Goal: Navigation & Orientation: Find specific page/section

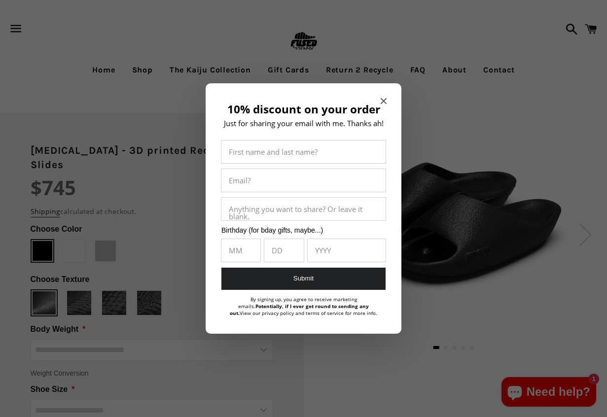
click at [385, 100] on icon "Close modal" at bounding box center [384, 101] width 6 height 6
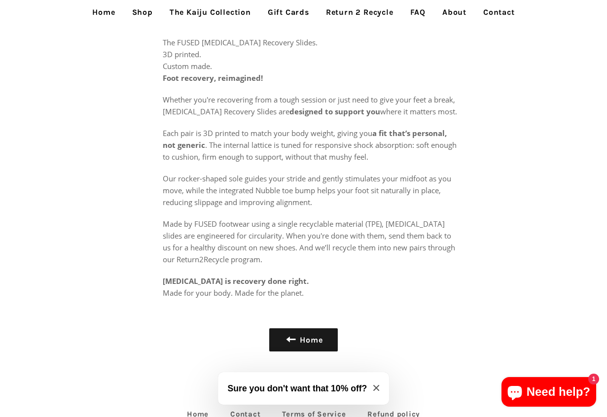
scroll to position [543, 0]
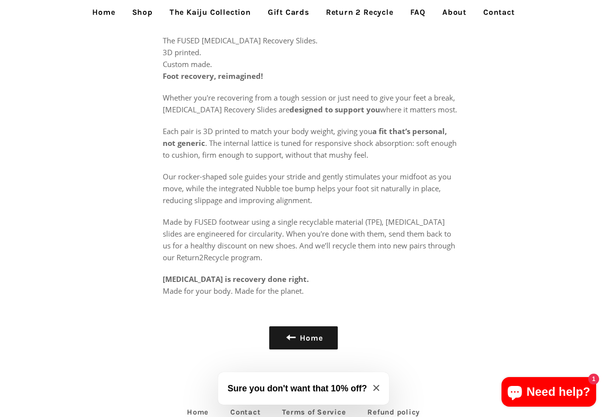
click at [378, 389] on icon "Close modal" at bounding box center [376, 388] width 6 height 6
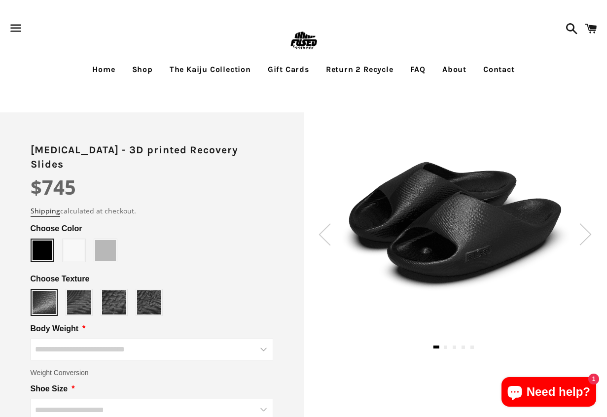
scroll to position [0, 0]
click at [148, 71] on link "Shop" at bounding box center [143, 70] width 36 height 25
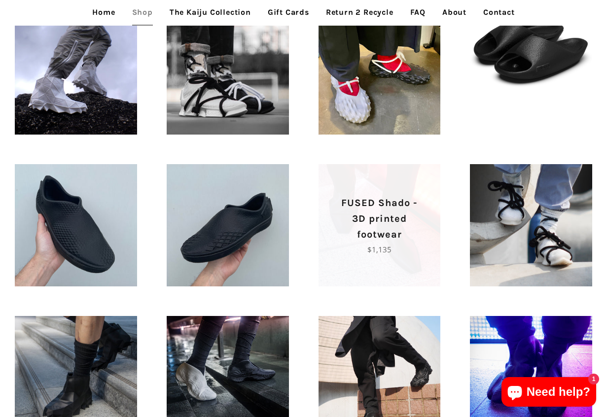
scroll to position [345, 0]
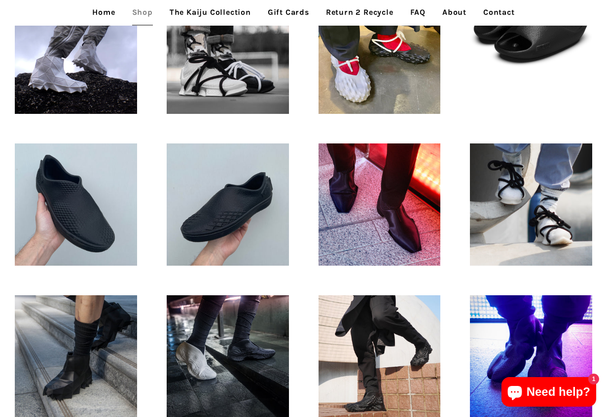
drag, startPoint x: 587, startPoint y: 328, endPoint x: 449, endPoint y: 279, distance: 146.1
click at [458, 278] on div "FUSED Kodo - Translucent Regular price $2,295" at bounding box center [531, 205] width 152 height 152
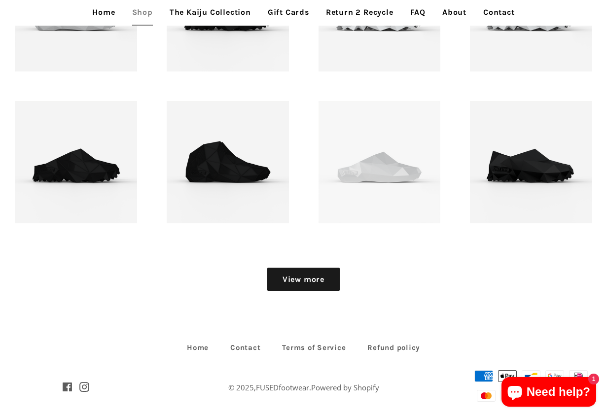
scroll to position [1007, 0]
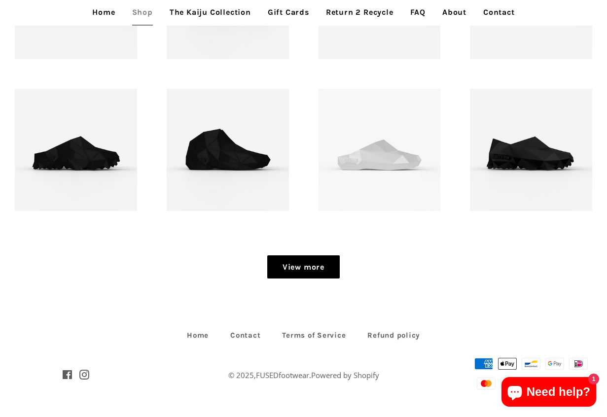
click at [320, 269] on link "View more" at bounding box center [303, 268] width 73 height 24
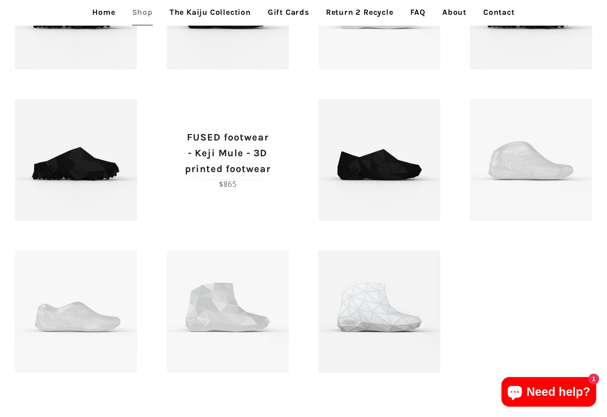
scroll to position [1155, 0]
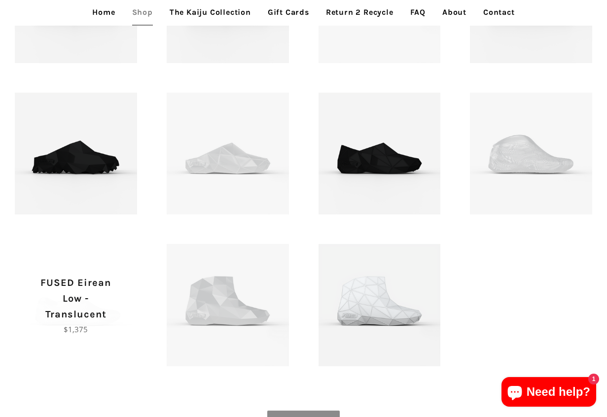
click at [111, 307] on p "FUSED Eirean Low - Translucent" at bounding box center [76, 298] width 88 height 47
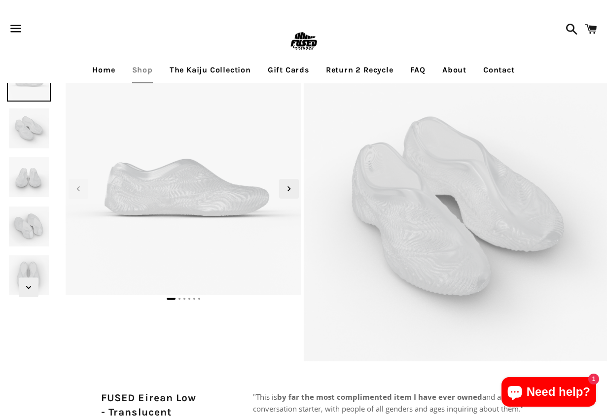
click at [27, 215] on img at bounding box center [29, 227] width 44 height 44
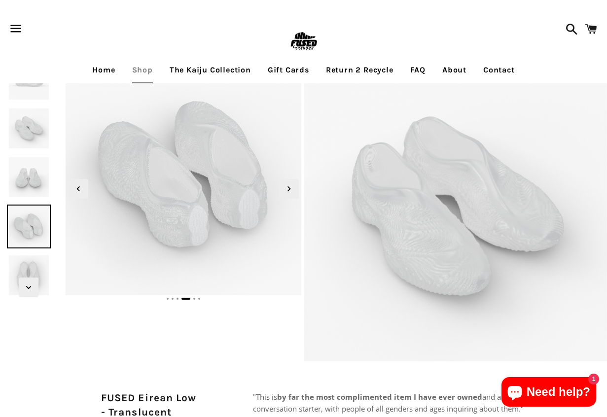
click at [30, 173] on img at bounding box center [29, 177] width 44 height 44
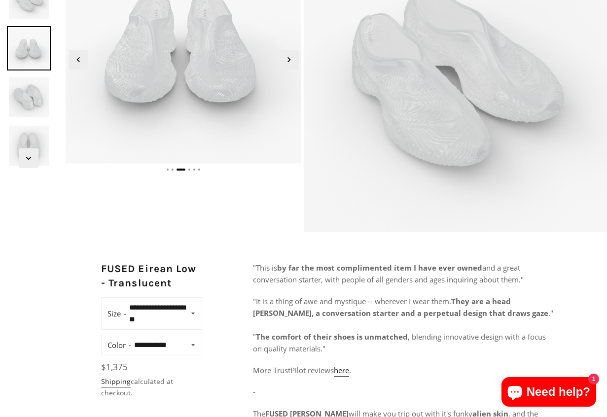
scroll to position [296, 0]
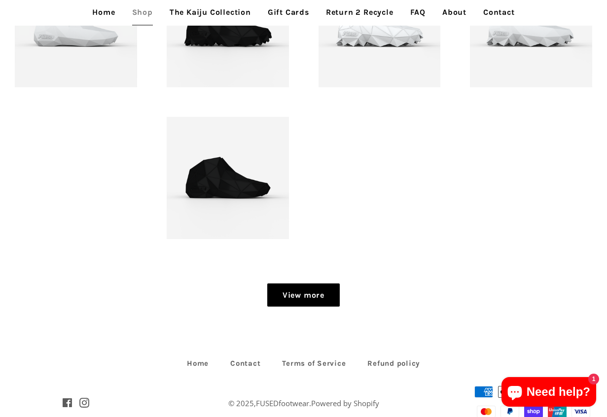
scroll to position [987, 0]
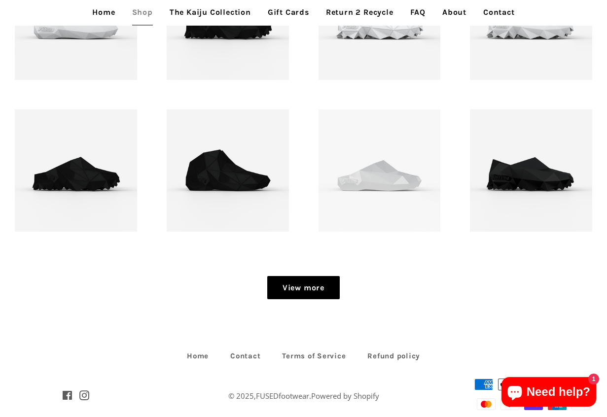
click at [307, 283] on link "View more" at bounding box center [303, 288] width 73 height 24
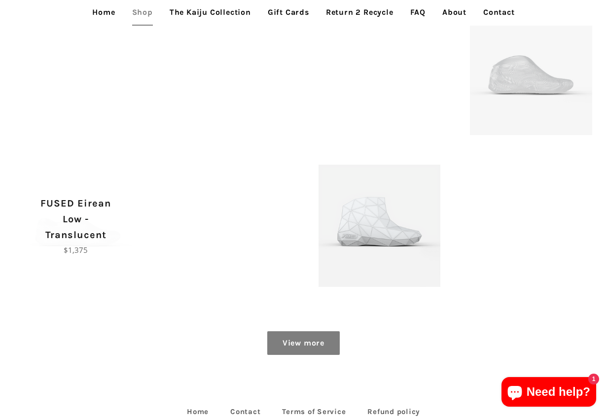
scroll to position [1233, 0]
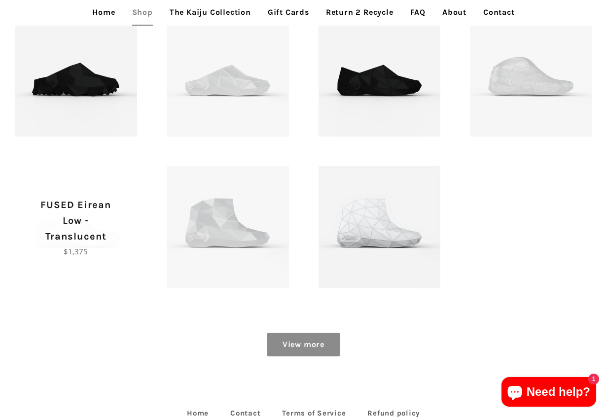
click at [52, 192] on span "FUSED Eirean Low - Translucent Regular price $1,375" at bounding box center [76, 227] width 122 height 122
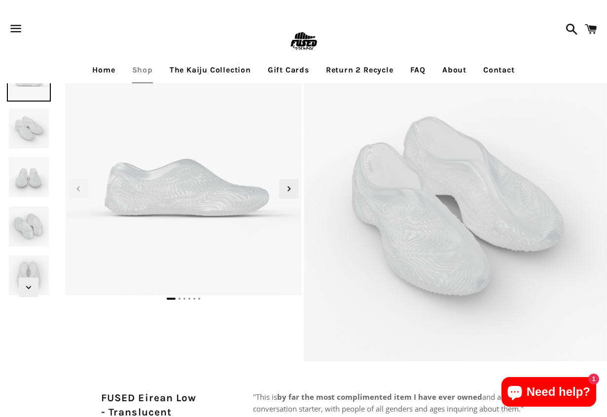
click at [42, 175] on img at bounding box center [29, 177] width 44 height 44
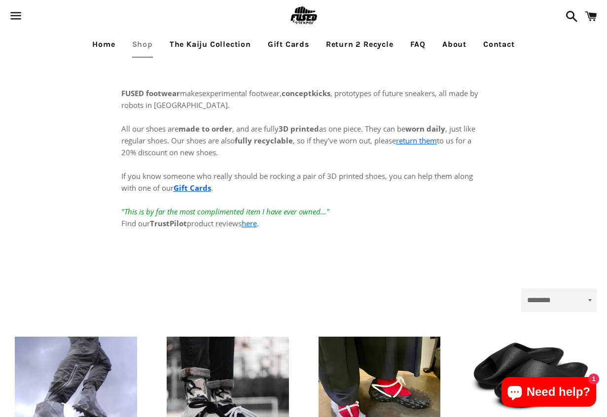
click at [378, 46] on link "Return 2 Recycle" at bounding box center [360, 44] width 82 height 25
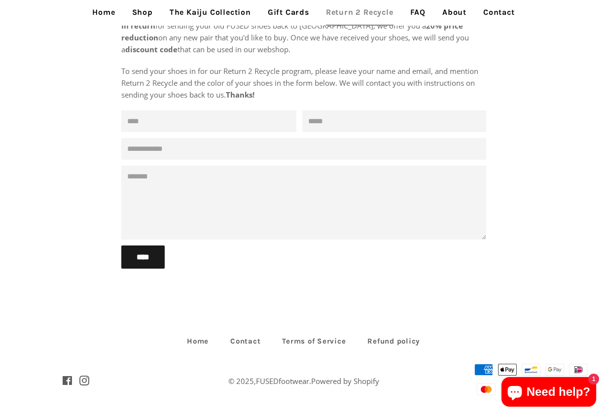
scroll to position [145, 0]
